Goal: Find specific page/section: Find specific page/section

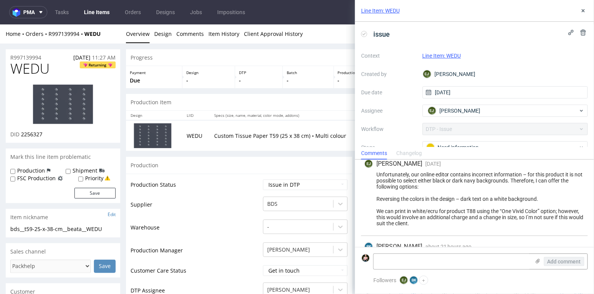
scroll to position [84, 0]
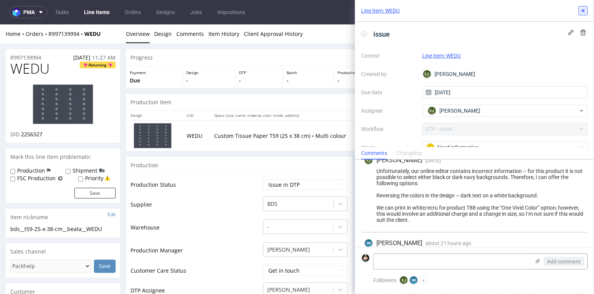
click at [581, 11] on icon at bounding box center [583, 11] width 6 height 6
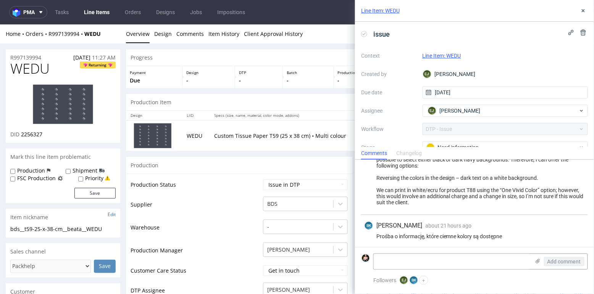
click at [447, 57] on link "Line Item: WEDU" at bounding box center [442, 56] width 39 height 6
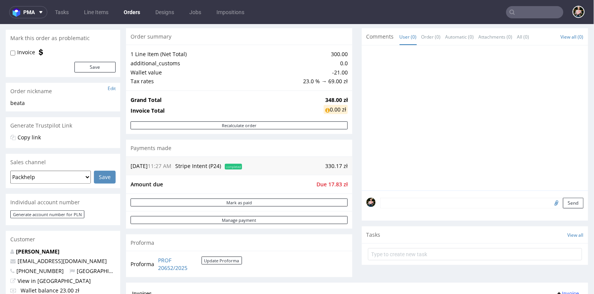
scroll to position [79, 0]
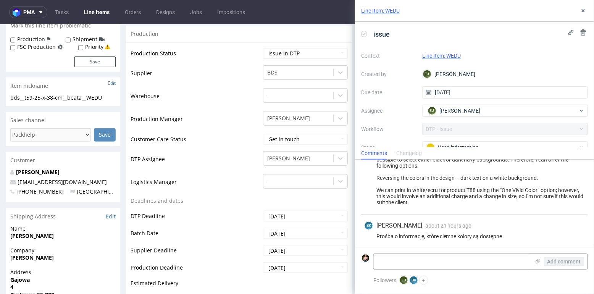
scroll to position [136, 0]
